Goal: Information Seeking & Learning: Check status

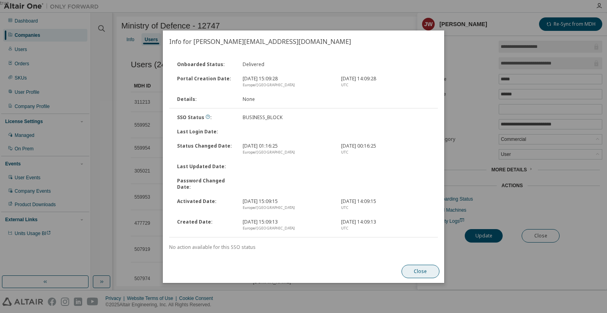
click at [417, 273] on button "Close" at bounding box center [421, 270] width 38 height 13
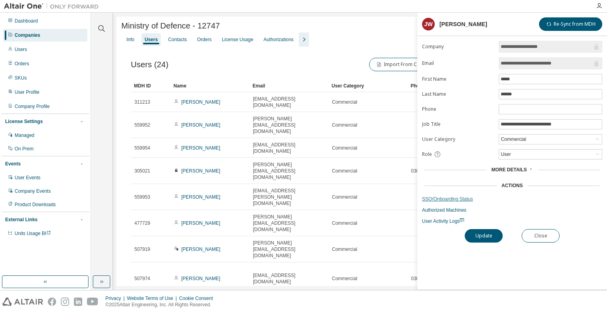
click at [440, 197] on link "SSO/Onboarding Status" at bounding box center [512, 199] width 180 height 6
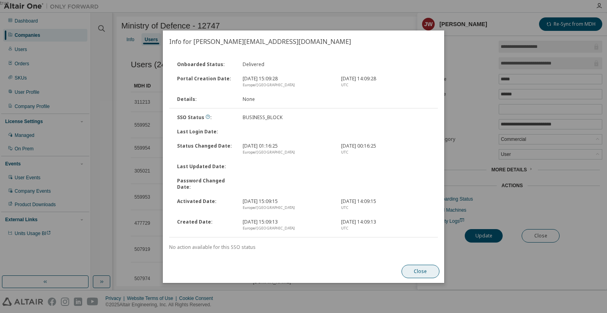
click at [419, 274] on button "Close" at bounding box center [421, 270] width 38 height 13
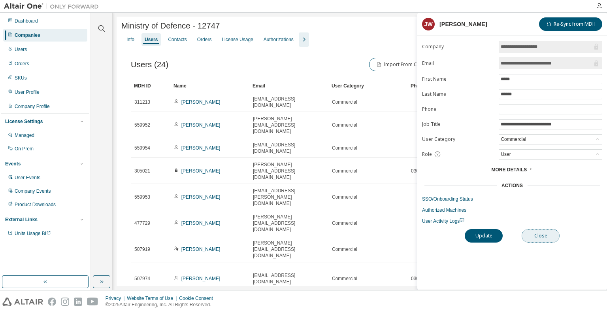
click at [530, 235] on button "Close" at bounding box center [541, 235] width 38 height 13
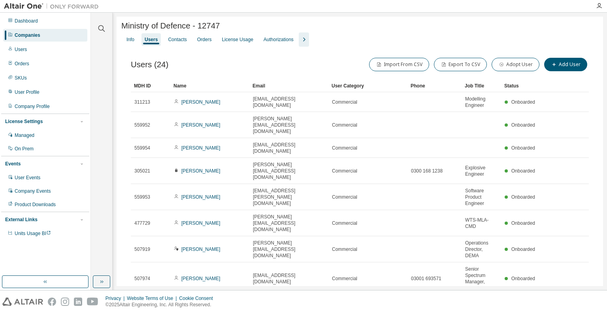
click at [212, 26] on span "Ministry of Defence - 12747" at bounding box center [170, 25] width 98 height 9
copy span "12747"
click at [25, 36] on div "Companies" at bounding box center [28, 35] width 26 height 6
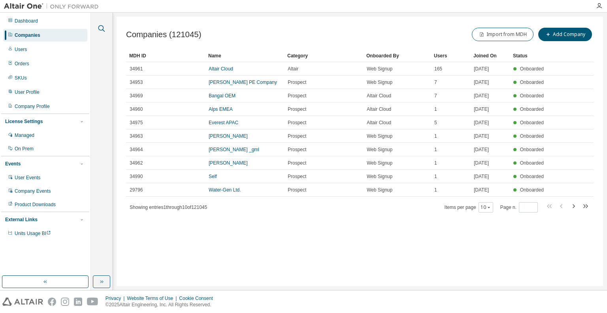
click at [100, 28] on icon "button" at bounding box center [101, 28] width 9 height 9
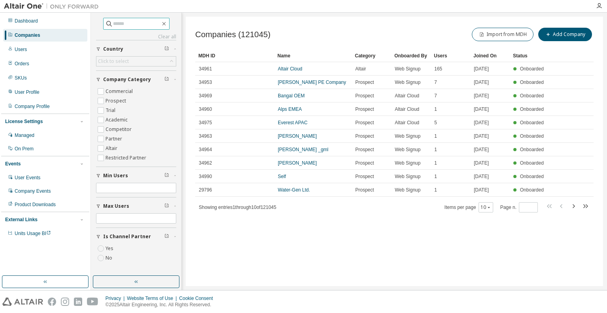
click at [126, 21] on input "text" at bounding box center [136, 24] width 47 height 8
paste input "*****"
type input "*****"
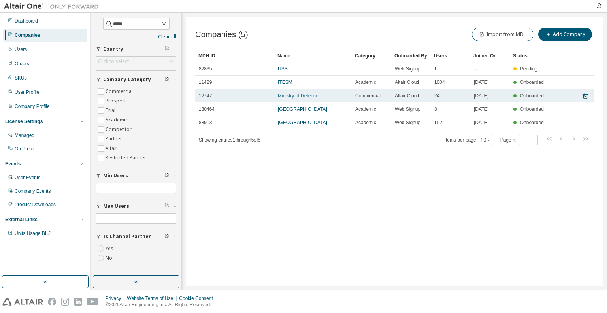
click at [286, 94] on link "Ministry of Defence" at bounding box center [298, 96] width 41 height 6
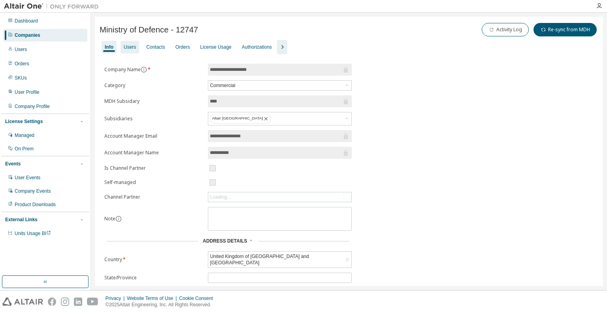
click at [130, 46] on div "Users" at bounding box center [130, 47] width 12 height 6
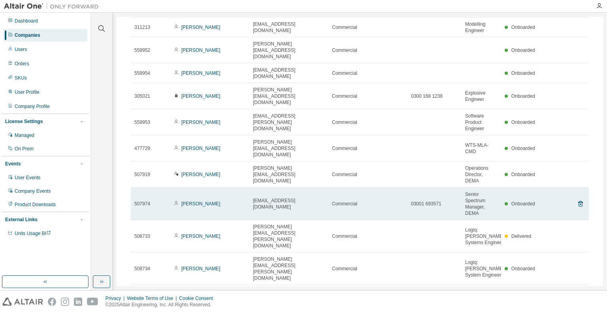
scroll to position [78, 0]
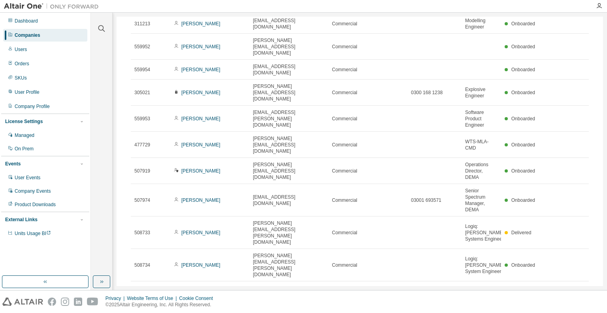
click at [578, 286] on icon "button" at bounding box center [580, 290] width 9 height 9
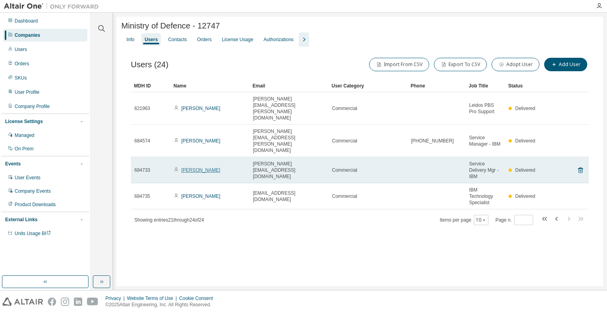
click at [197, 167] on link "[PERSON_NAME]" at bounding box center [200, 170] width 39 height 6
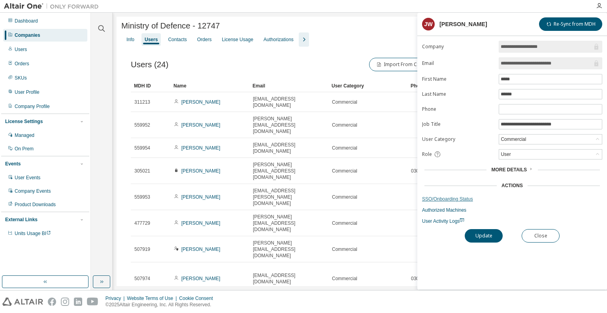
click at [438, 197] on link "SSO/Onboarding Status" at bounding box center [512, 199] width 180 height 6
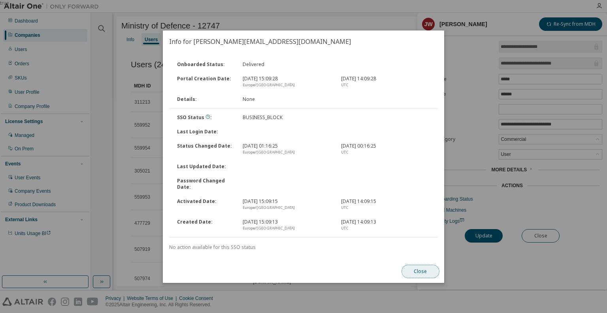
click at [425, 269] on button "Close" at bounding box center [421, 270] width 38 height 13
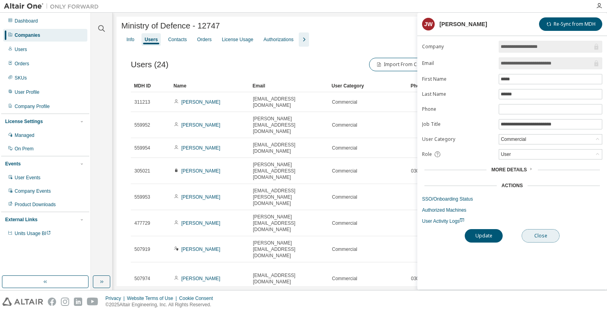
click at [540, 233] on button "Close" at bounding box center [541, 235] width 38 height 13
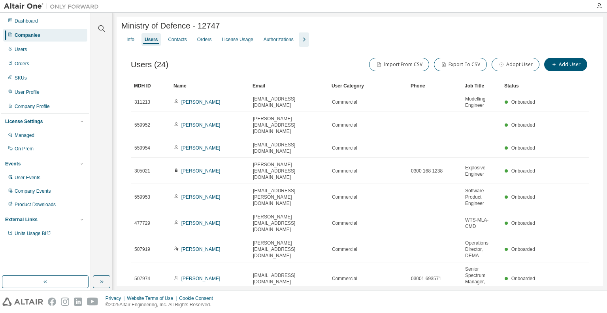
scroll to position [78, 0]
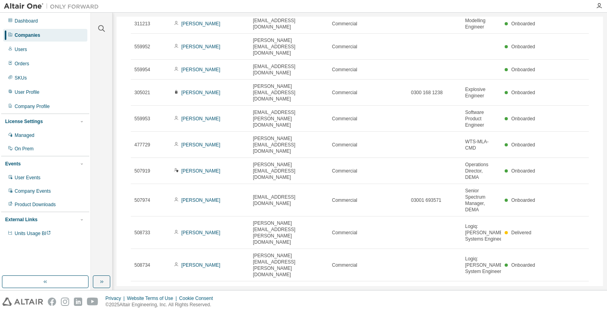
click at [579, 289] on icon "button" at bounding box center [580, 291] width 2 height 4
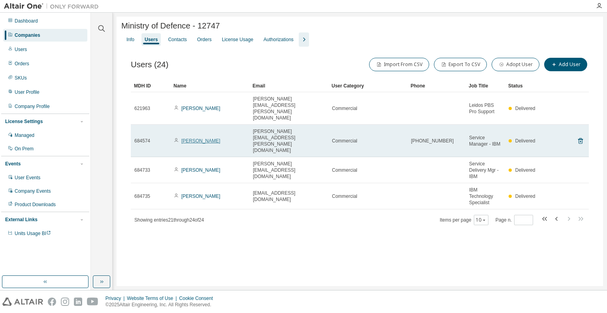
click at [196, 138] on link "[PERSON_NAME]" at bounding box center [200, 141] width 39 height 6
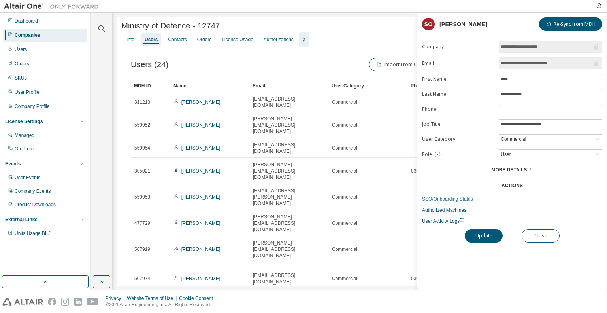
click at [447, 197] on link "SSO/Onboarding Status" at bounding box center [512, 199] width 180 height 6
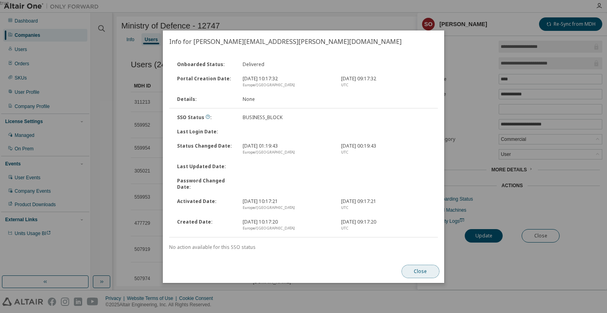
click at [415, 270] on button "Close" at bounding box center [421, 270] width 38 height 13
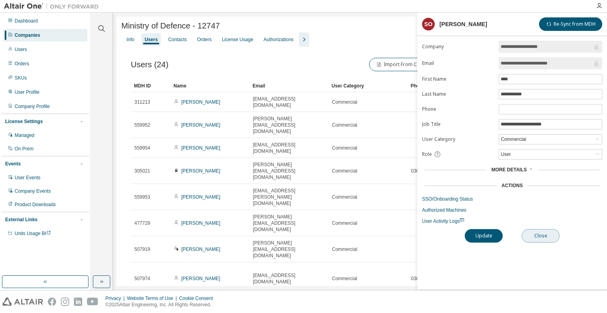
click at [541, 235] on button "Close" at bounding box center [541, 235] width 38 height 13
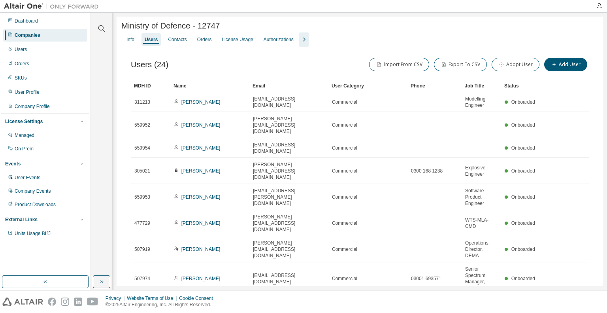
scroll to position [78, 0]
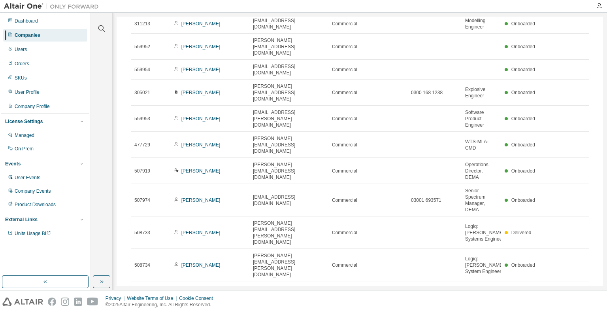
click at [580, 286] on icon "button" at bounding box center [580, 290] width 9 height 9
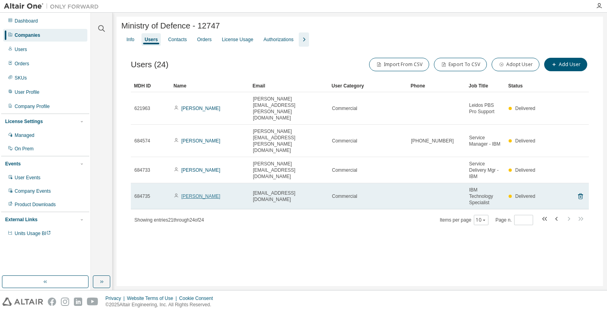
click at [190, 193] on link "[PERSON_NAME]" at bounding box center [200, 196] width 39 height 6
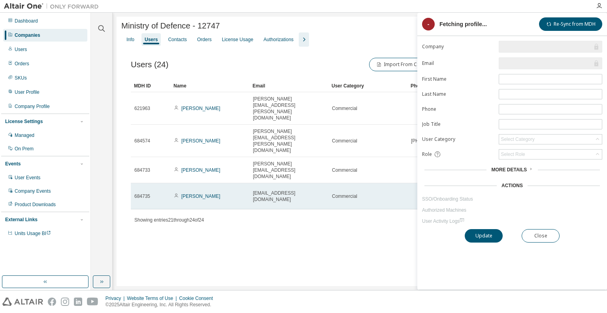
type input "*"
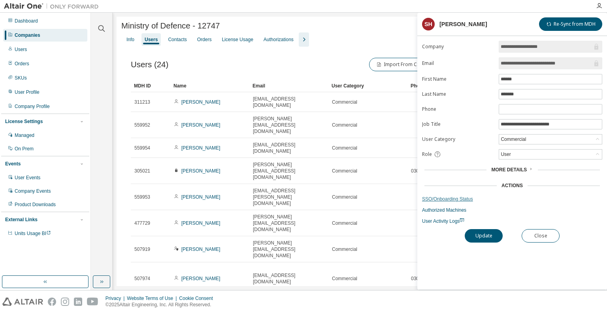
click at [442, 196] on link "SSO/Onboarding Status" at bounding box center [512, 199] width 180 height 6
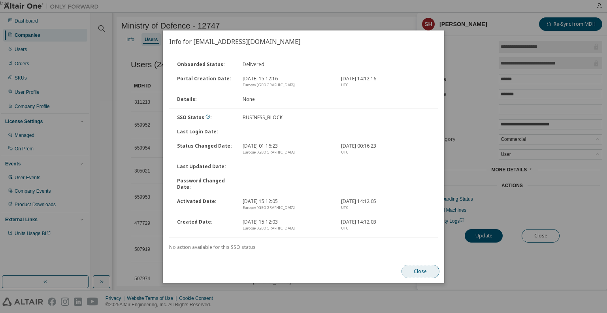
click at [421, 271] on button "Close" at bounding box center [421, 270] width 38 height 13
